Goal: Transaction & Acquisition: Purchase product/service

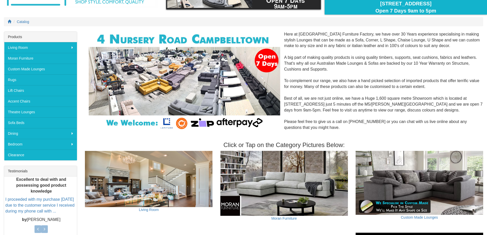
scroll to position [51, 0]
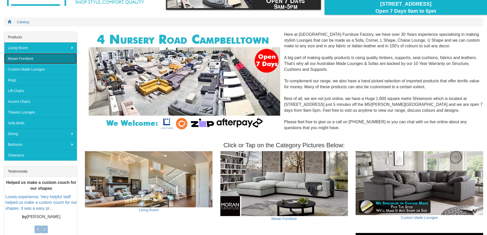
click at [39, 58] on link "Moran Furniture" at bounding box center [40, 58] width 73 height 11
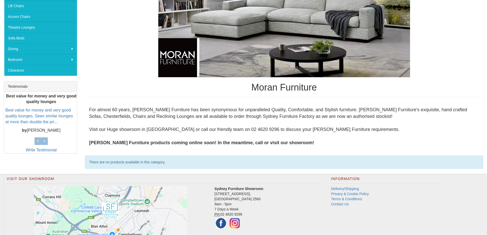
scroll to position [75, 0]
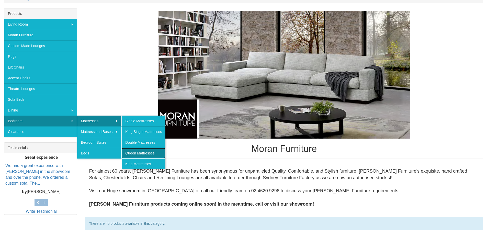
click at [143, 153] on link "Queen Mattresses" at bounding box center [143, 153] width 44 height 11
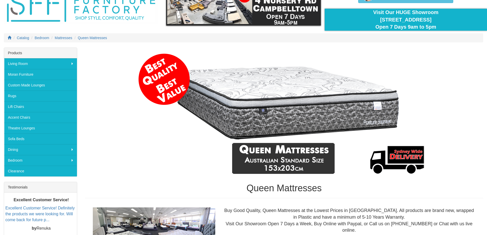
scroll to position [26, 0]
